Goal: Find specific page/section: Find specific page/section

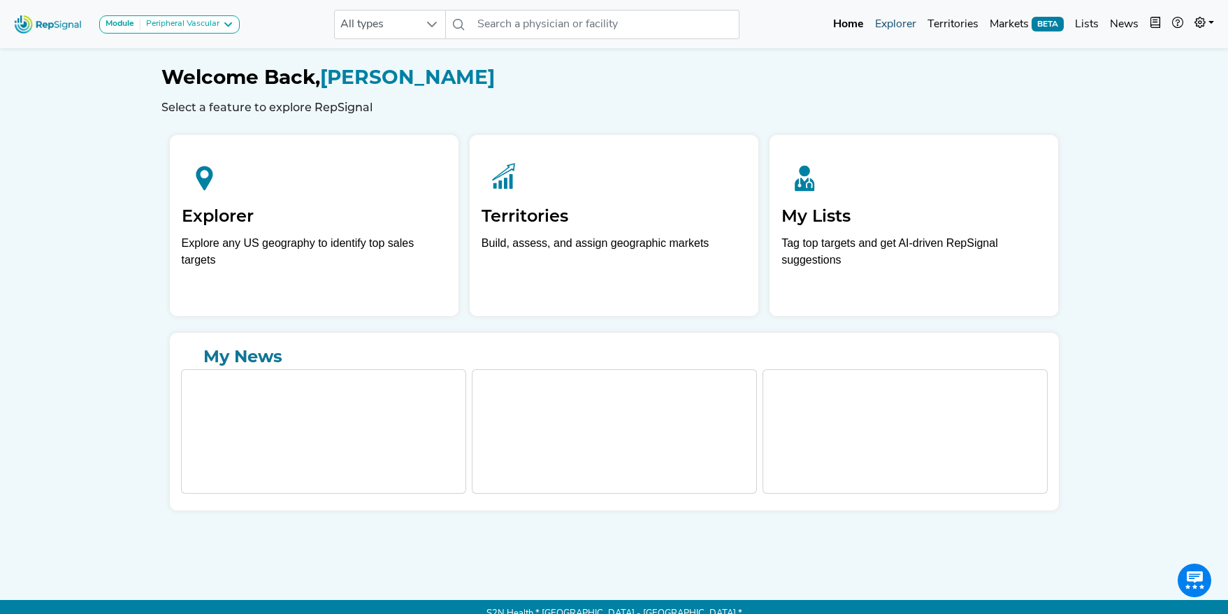
click at [887, 28] on link "Explorer" at bounding box center [896, 24] width 52 height 28
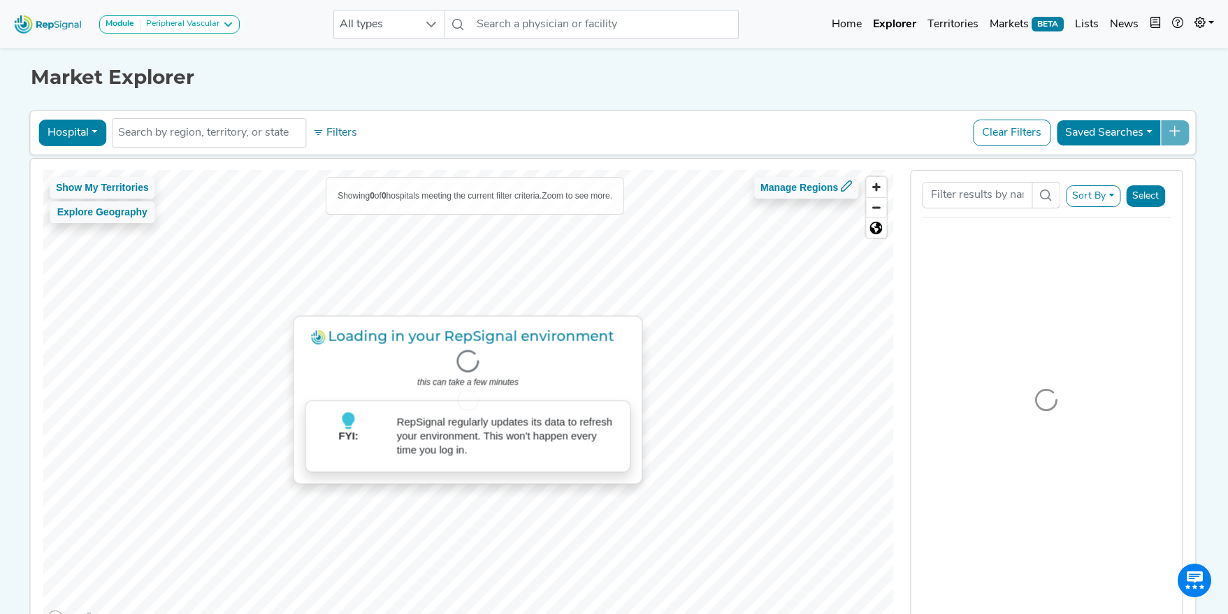
click at [67, 131] on button "Hospital" at bounding box center [72, 133] width 68 height 27
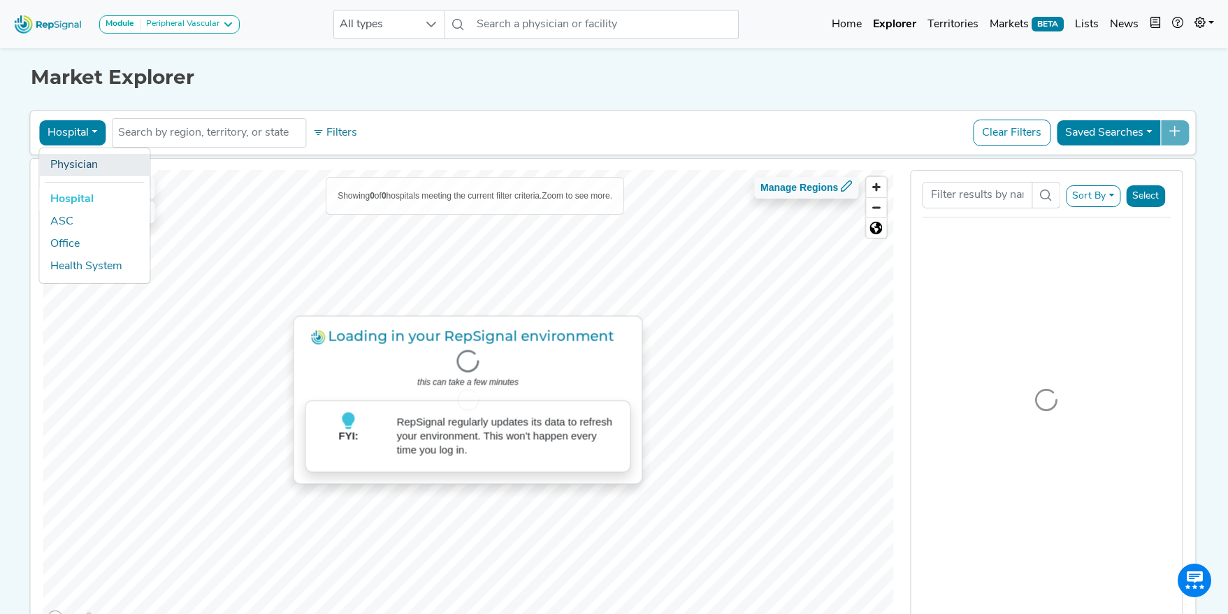
click at [94, 173] on link "Physician" at bounding box center [94, 165] width 110 height 22
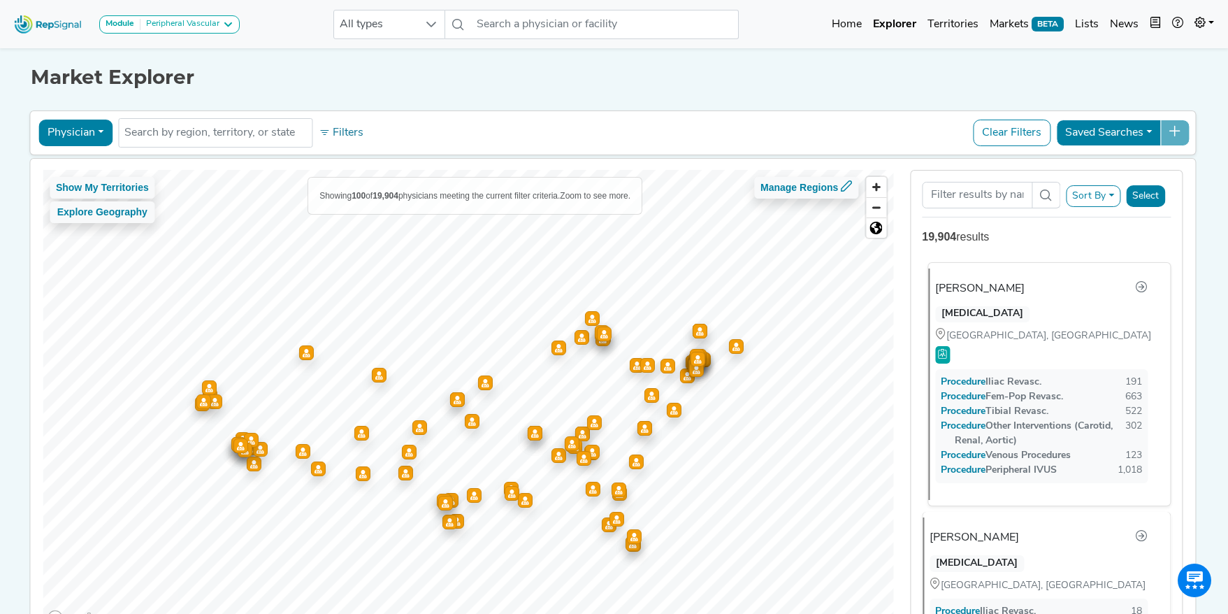
click at [991, 313] on div "[MEDICAL_DATA]" at bounding box center [983, 314] width 94 height 17
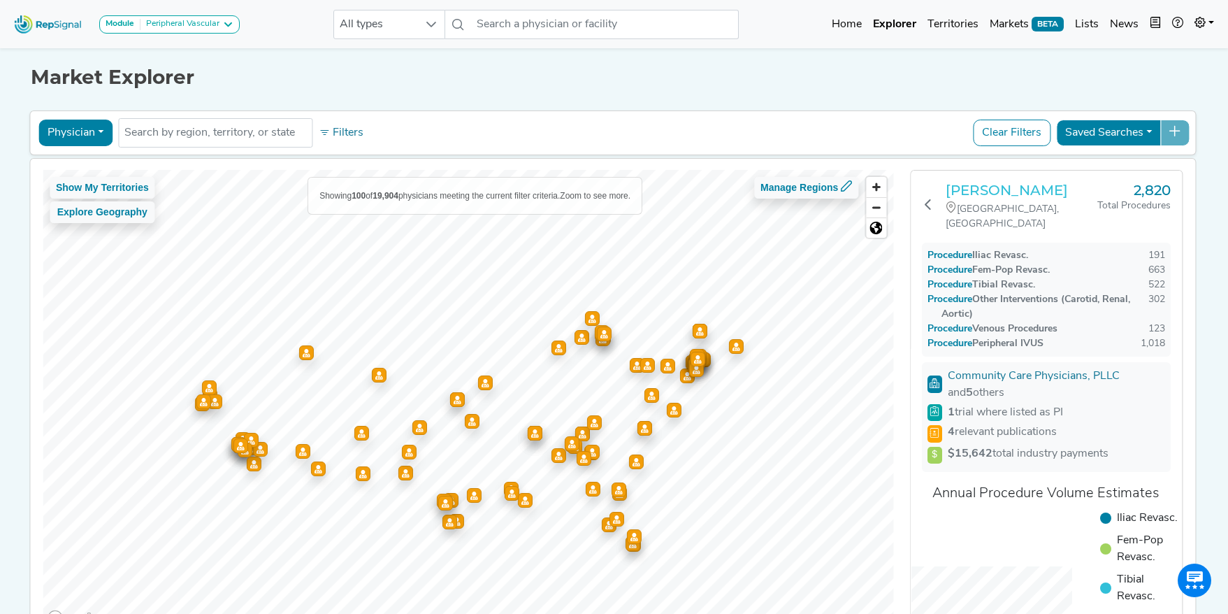
click at [973, 192] on h3 "[PERSON_NAME]" at bounding box center [1022, 190] width 152 height 17
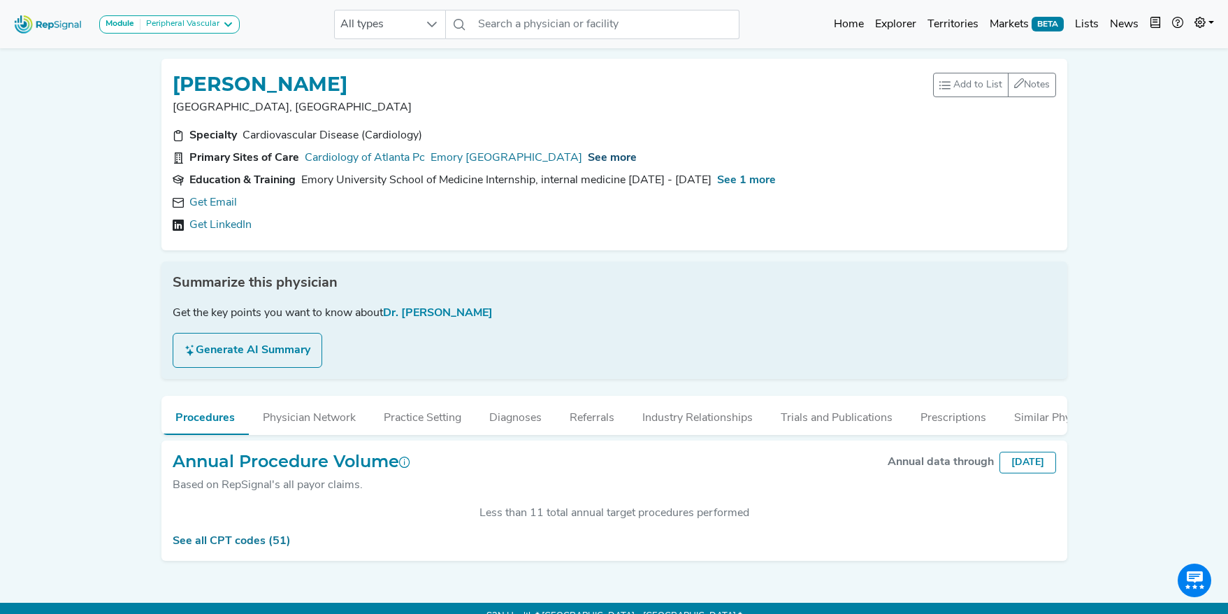
click at [608, 153] on span "See more" at bounding box center [612, 157] width 49 height 11
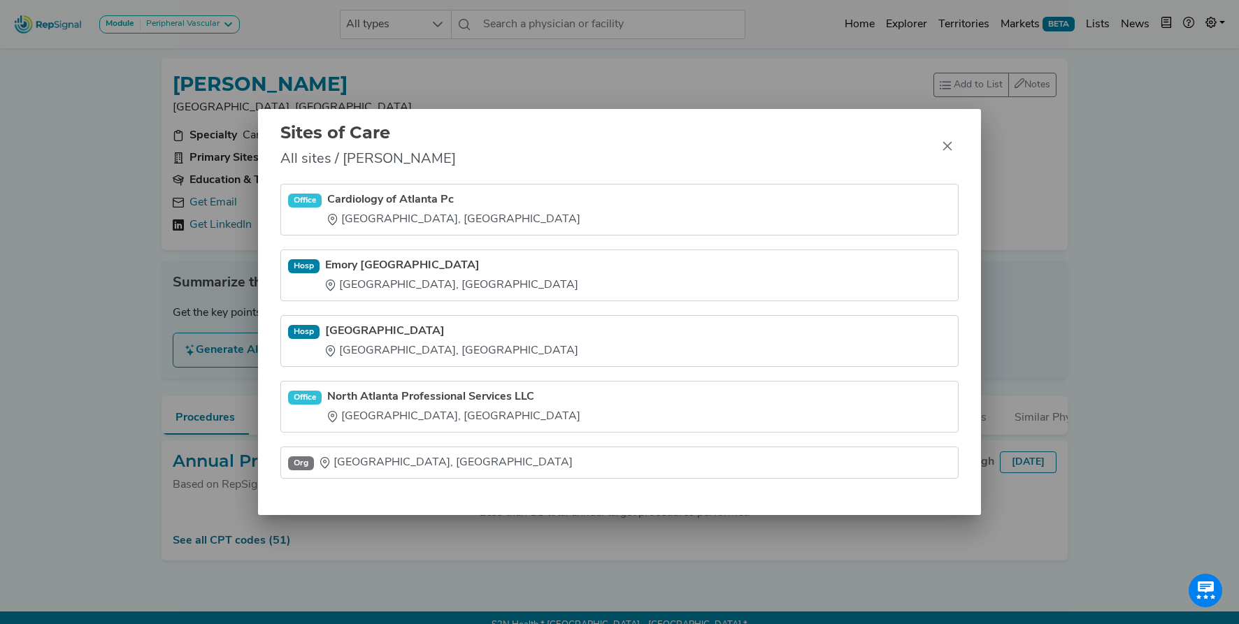
click at [624, 88] on div "Sites of Care All sites / Matthew Wilson Office Cardiology of Atlanta Pc Atlant…" at bounding box center [619, 312] width 1239 height 624
click at [949, 143] on icon "Close" at bounding box center [947, 146] width 11 height 11
